Goal: Task Accomplishment & Management: Manage account settings

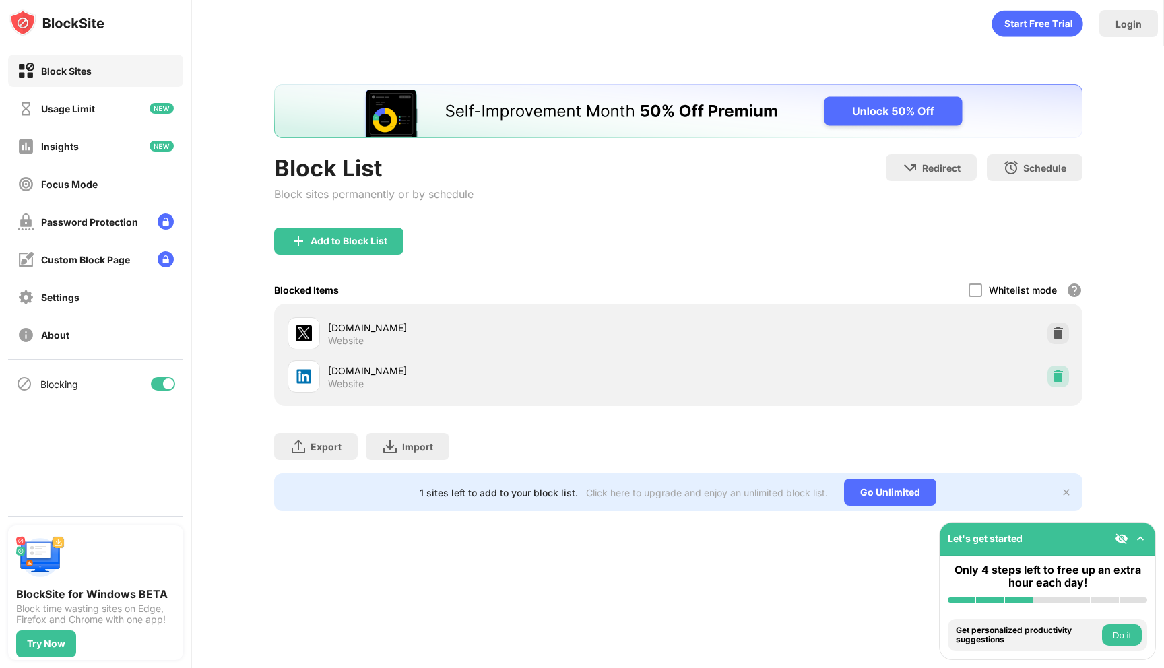
click at [1054, 374] on img at bounding box center [1057, 376] width 13 height 13
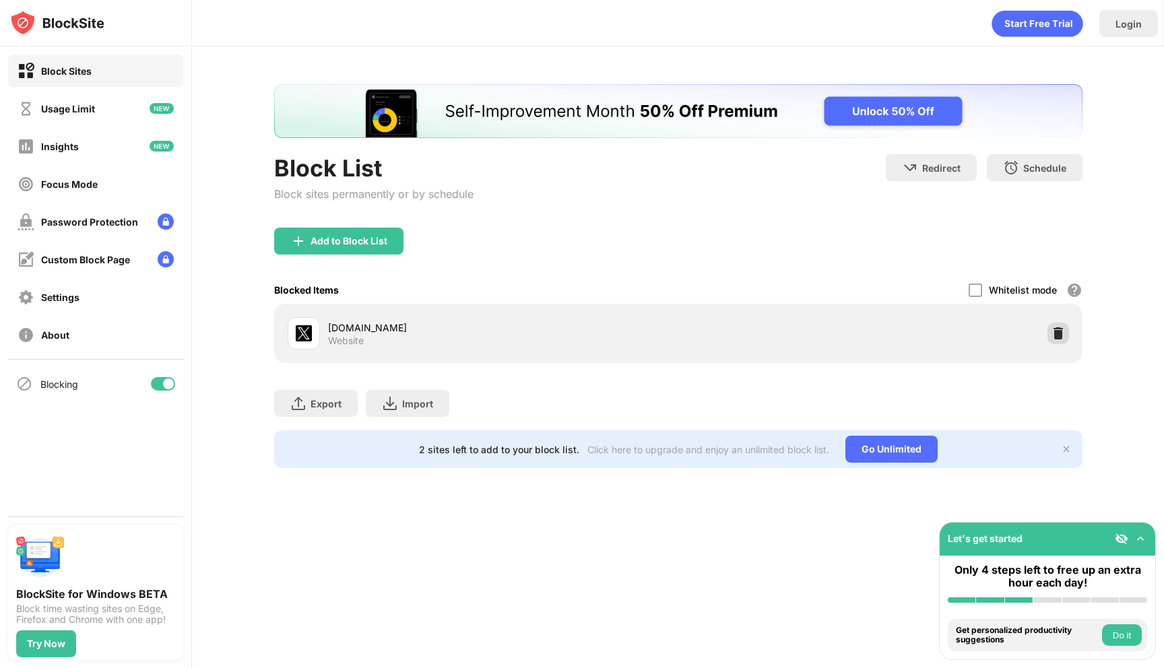
click at [1064, 335] on div at bounding box center [1058, 334] width 22 height 22
